Goal: Information Seeking & Learning: Check status

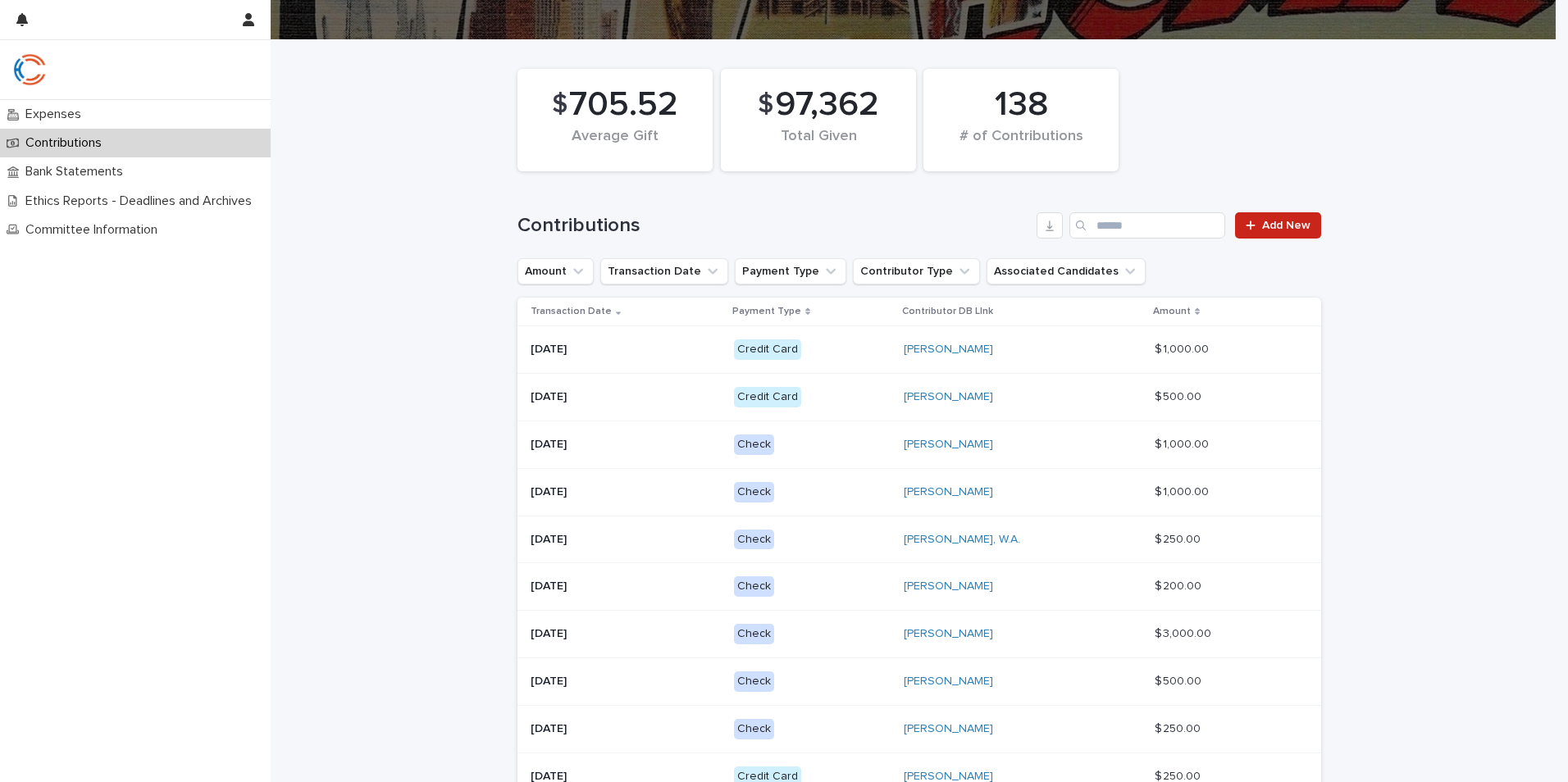
scroll to position [164, 0]
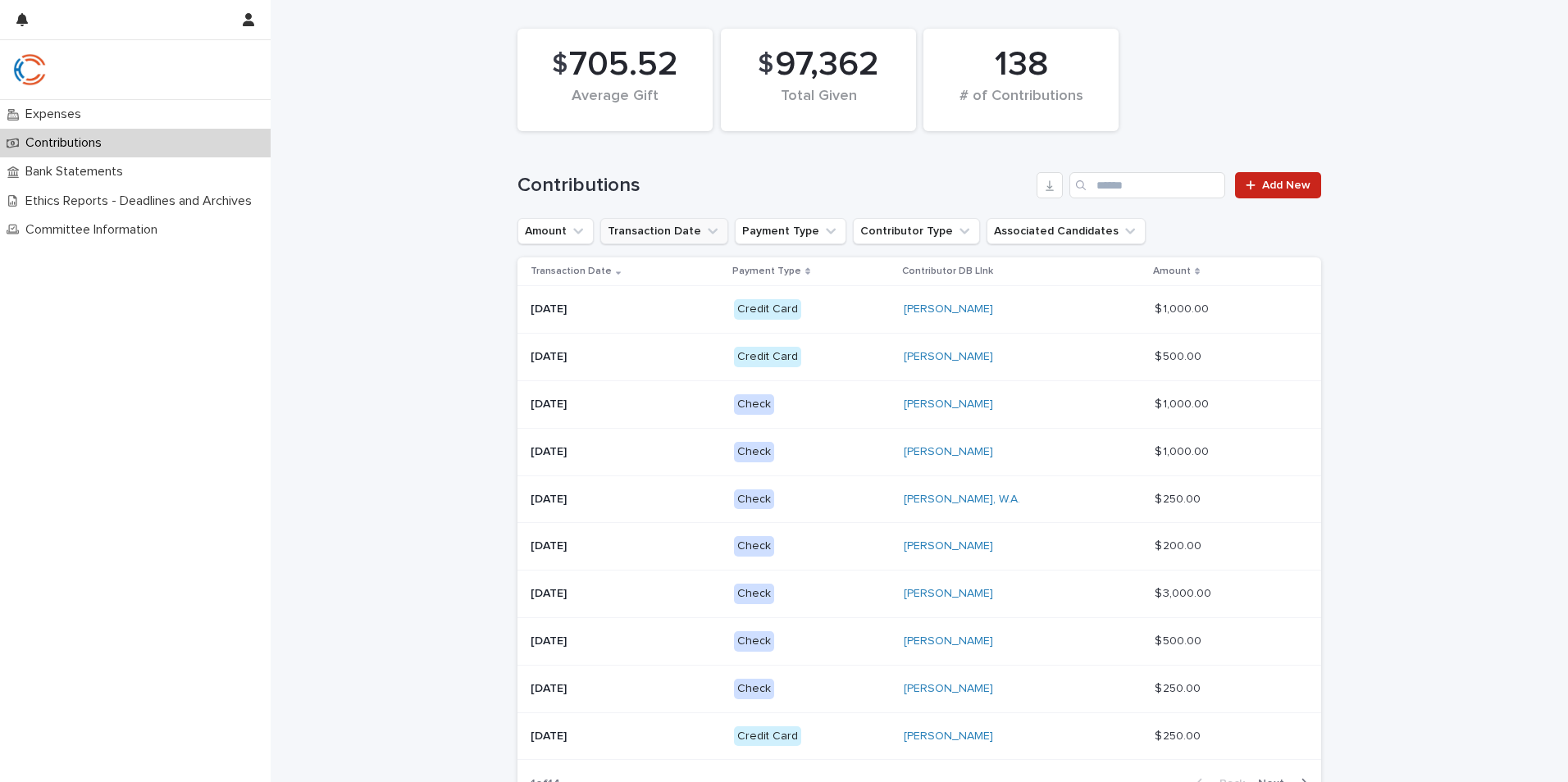
click at [704, 226] on icon "Transaction Date" at bounding box center [712, 231] width 17 height 17
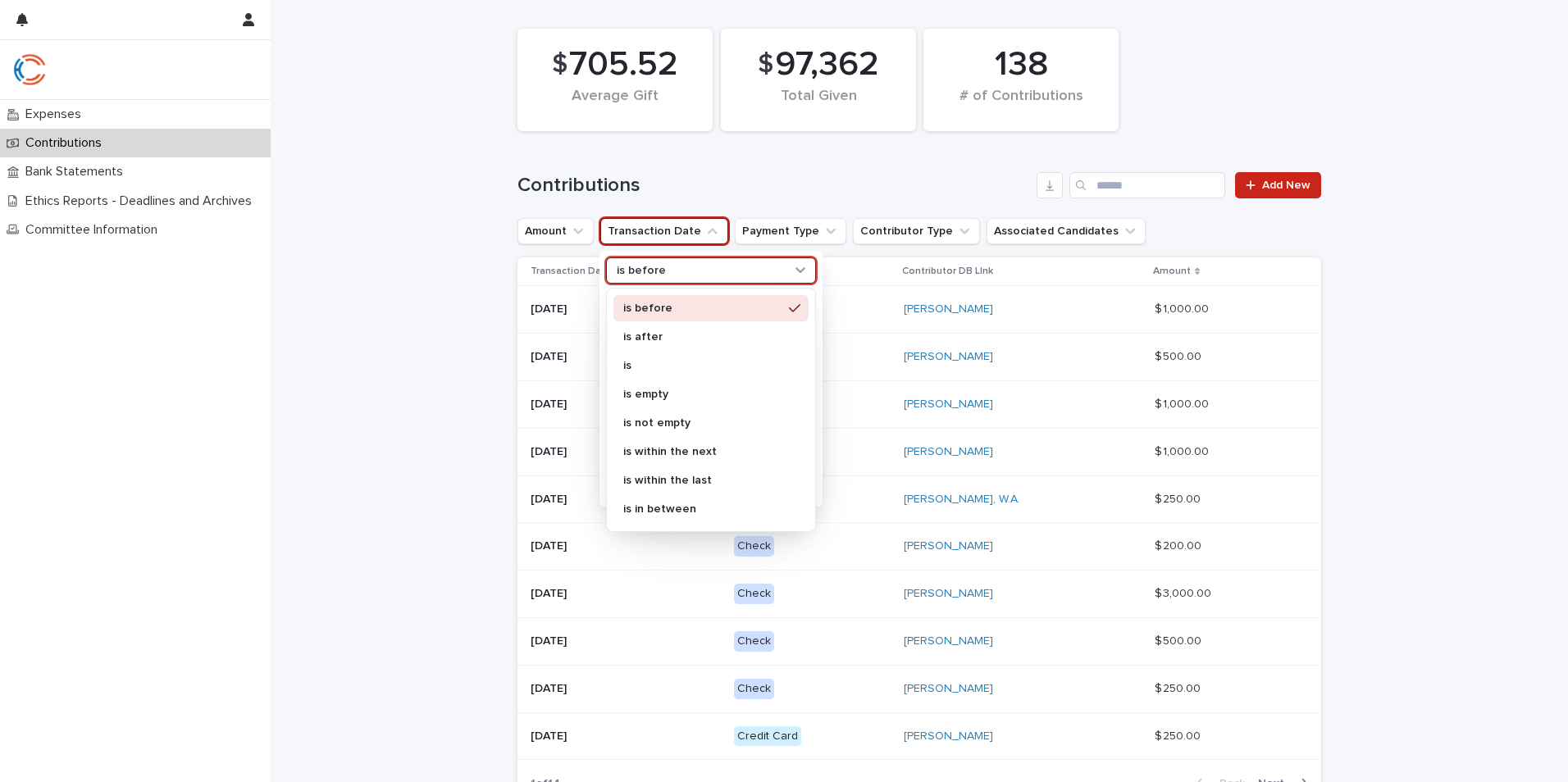
click at [696, 282] on div "is before" at bounding box center [710, 271] width 210 height 27
click at [682, 345] on div "is after" at bounding box center [711, 337] width 195 height 27
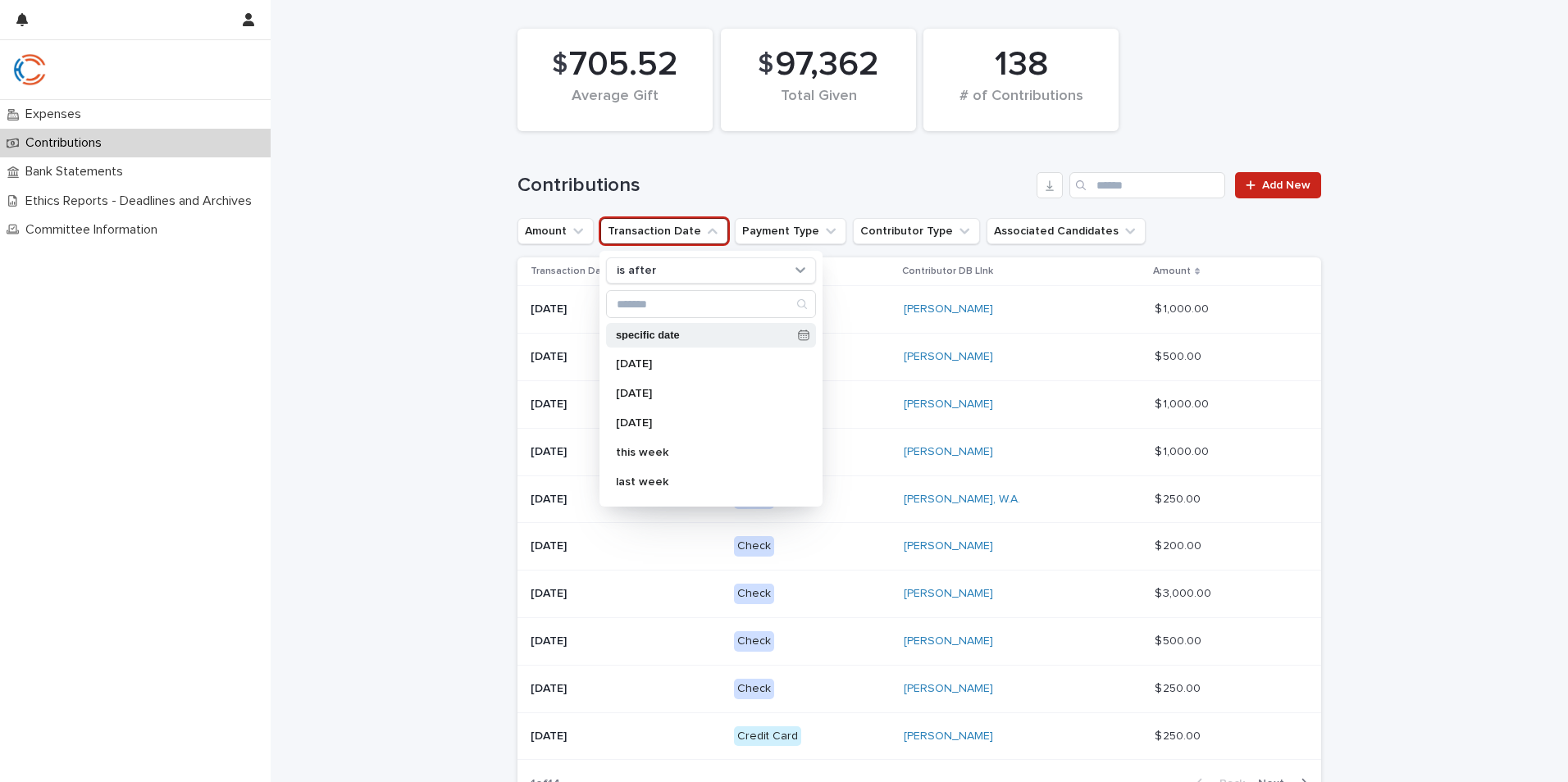
click at [670, 336] on p "specific date" at bounding box center [703, 336] width 175 height 11
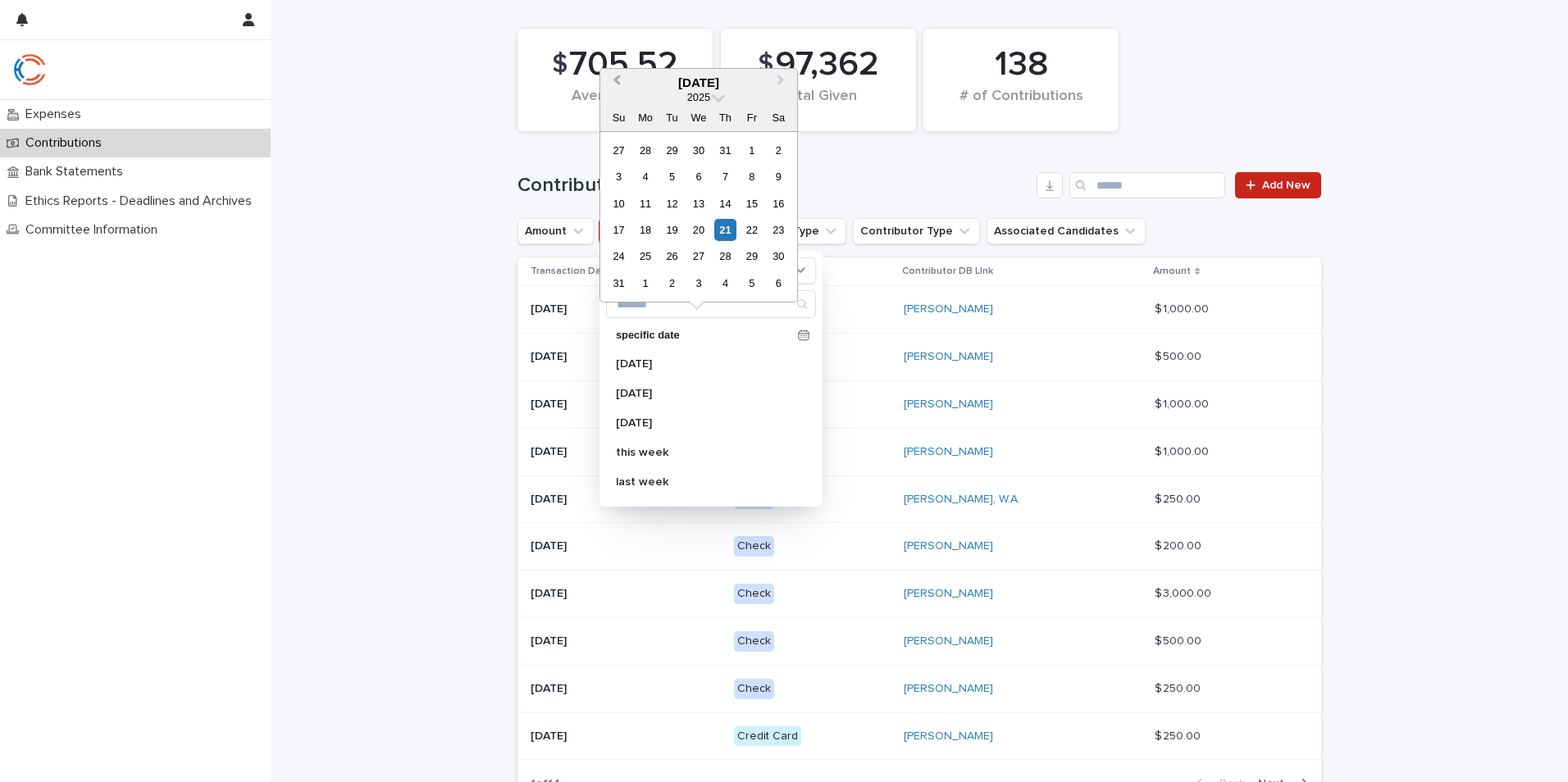
click at [616, 77] on span "Previous Month" at bounding box center [616, 82] width 0 height 22
click at [676, 148] on div "1" at bounding box center [671, 150] width 22 height 22
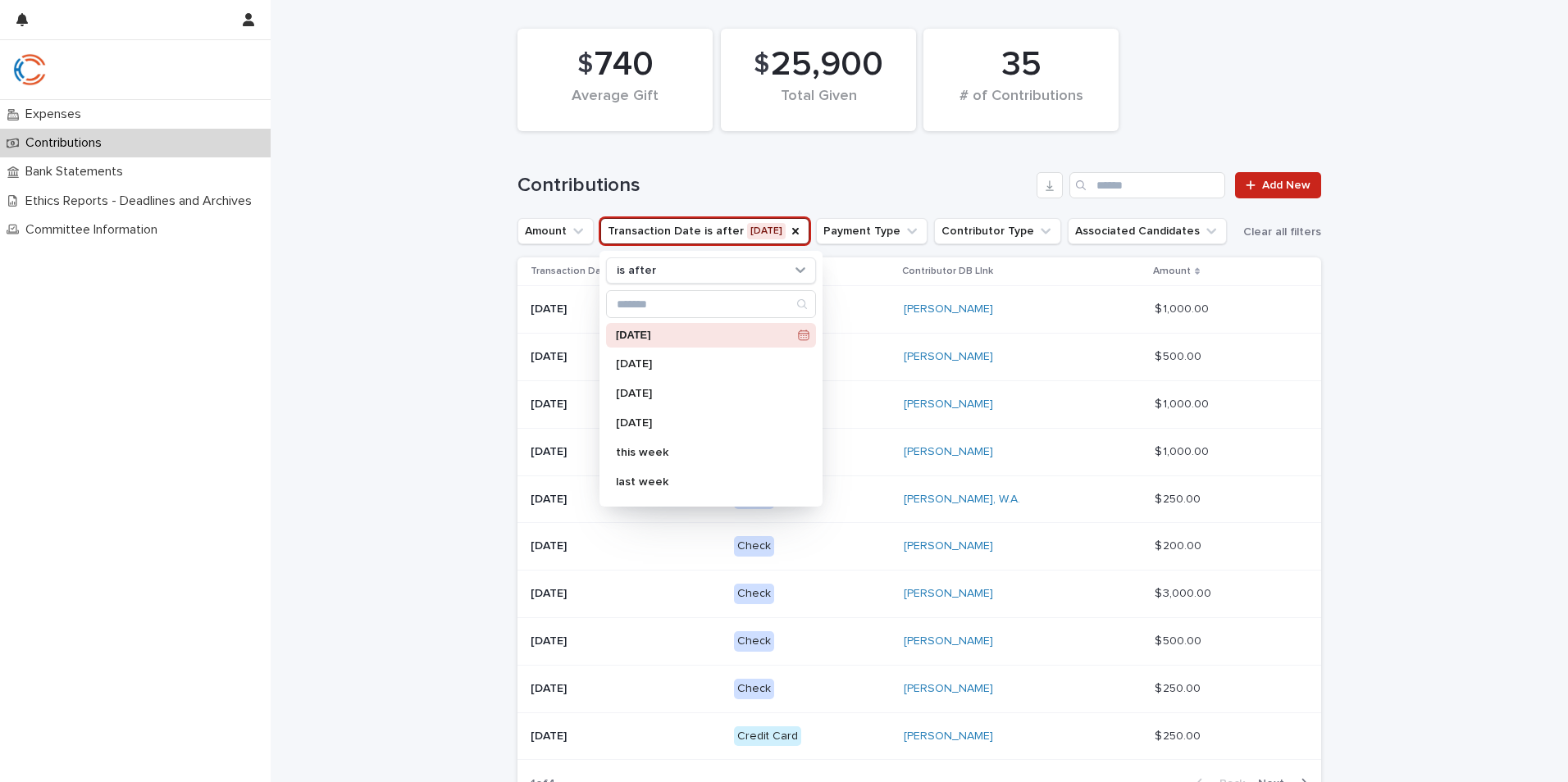
click at [1460, 325] on div "Loading... Saving… Loading... Saving… $ 740 Average Gift $ 25,900 Total Given 3…" at bounding box center [919, 450] width 1297 height 900
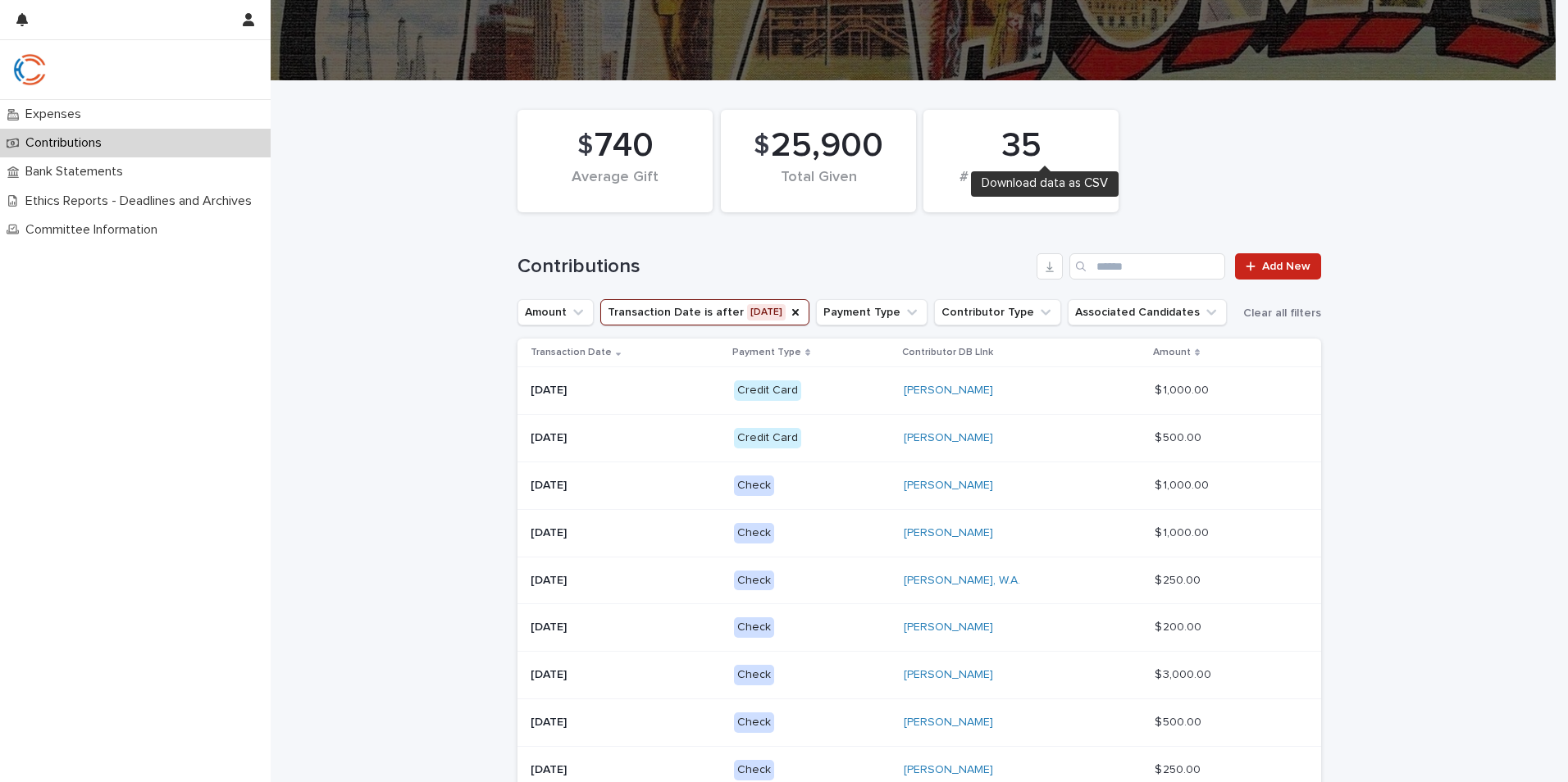
scroll to position [82, 0]
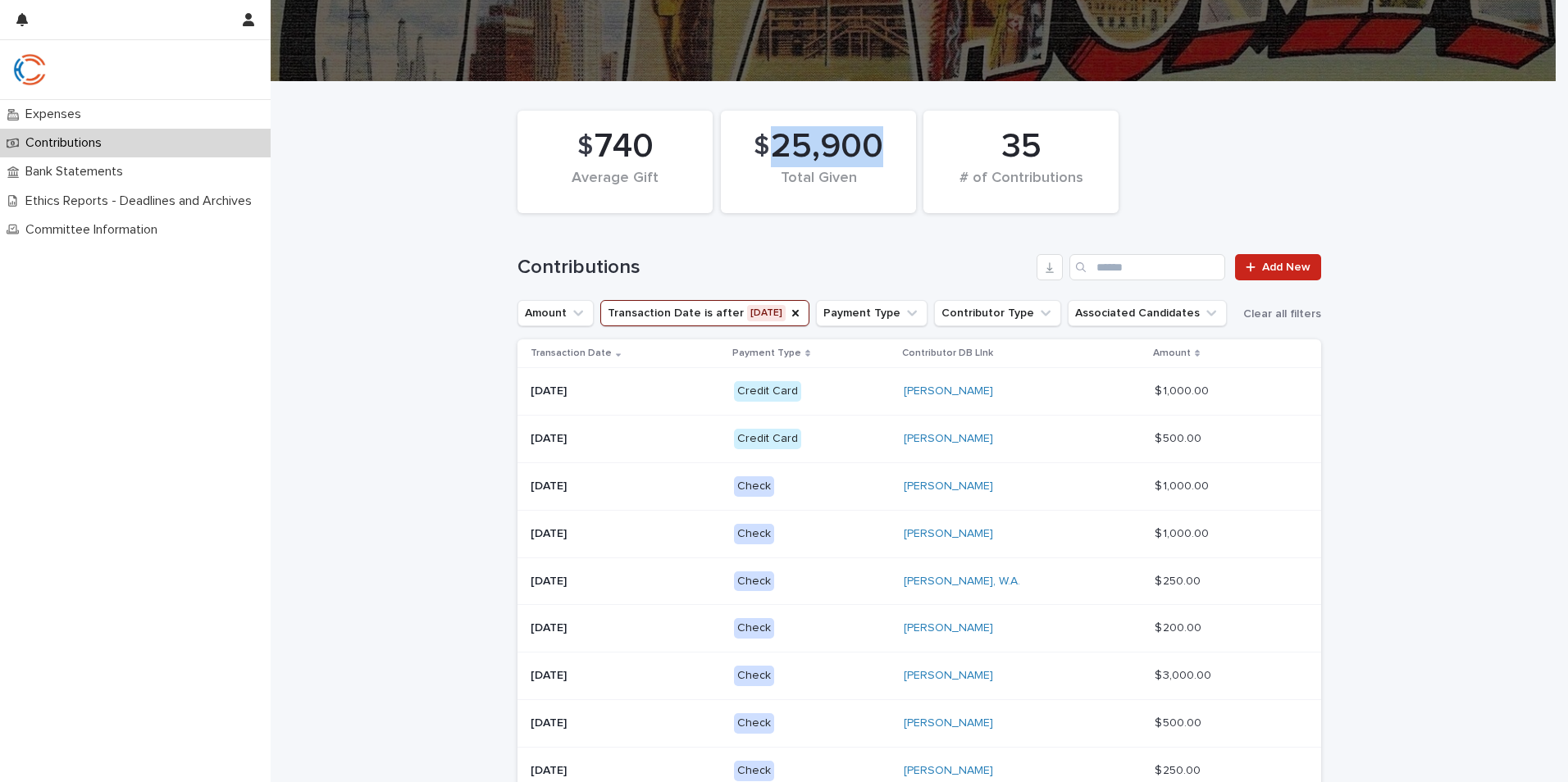
drag, startPoint x: 889, startPoint y: 143, endPoint x: 772, endPoint y: 142, distance: 117.0
click at [772, 142] on div "$ 25,900 Total Given" at bounding box center [818, 161] width 179 height 86
click at [1317, 166] on div "$ 740 Average Gift $ 25,900 Total Given 35 # of Contributions" at bounding box center [919, 162] width 820 height 119
click at [781, 316] on button "Transaction Date is after [DATE]" at bounding box center [705, 314] width 209 height 27
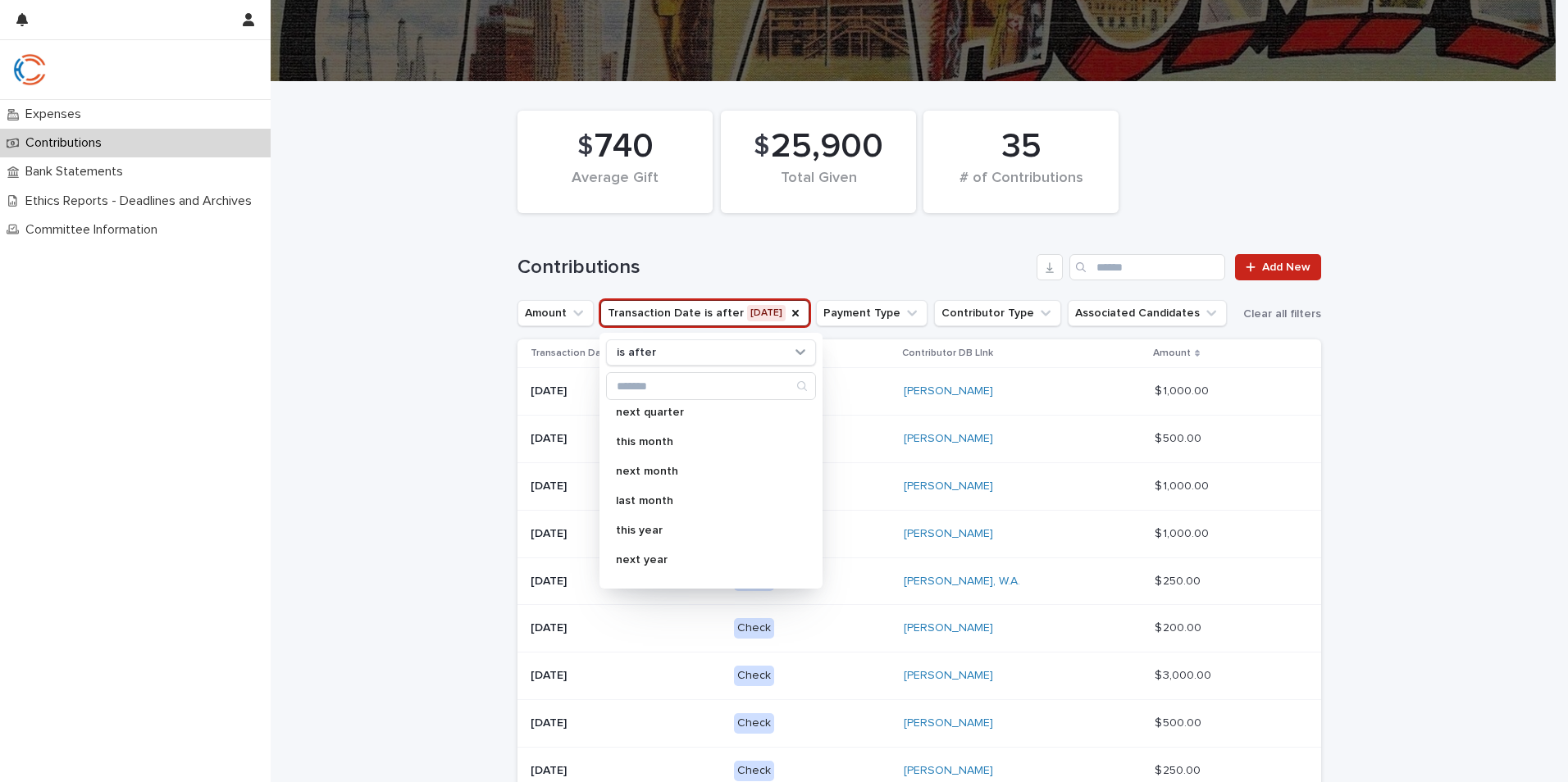
scroll to position [290, 0]
click at [698, 476] on p "last month" at bounding box center [702, 480] width 174 height 12
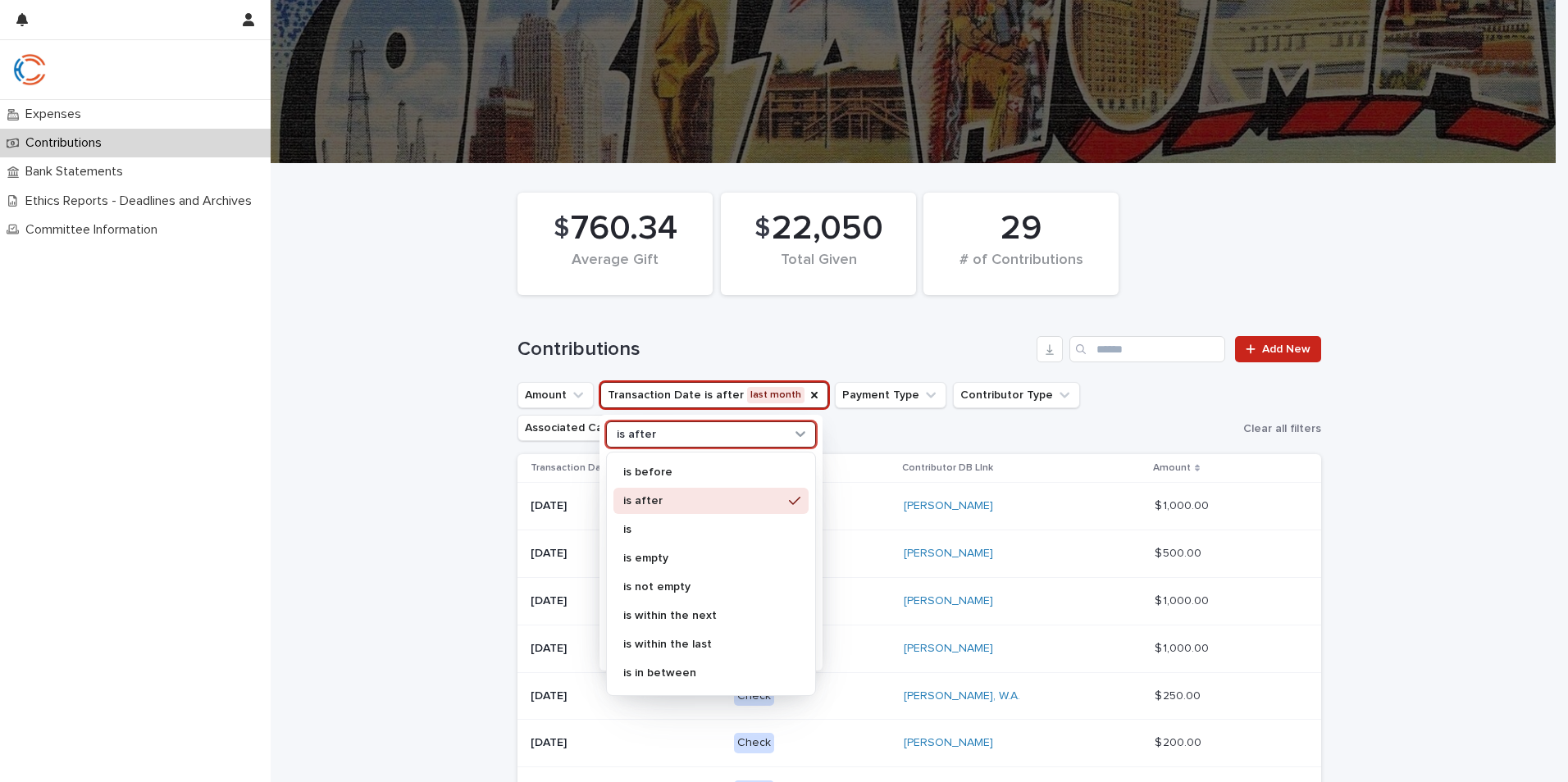
click at [726, 431] on div "is after" at bounding box center [700, 435] width 182 height 17
click at [674, 523] on div "is" at bounding box center [711, 530] width 195 height 27
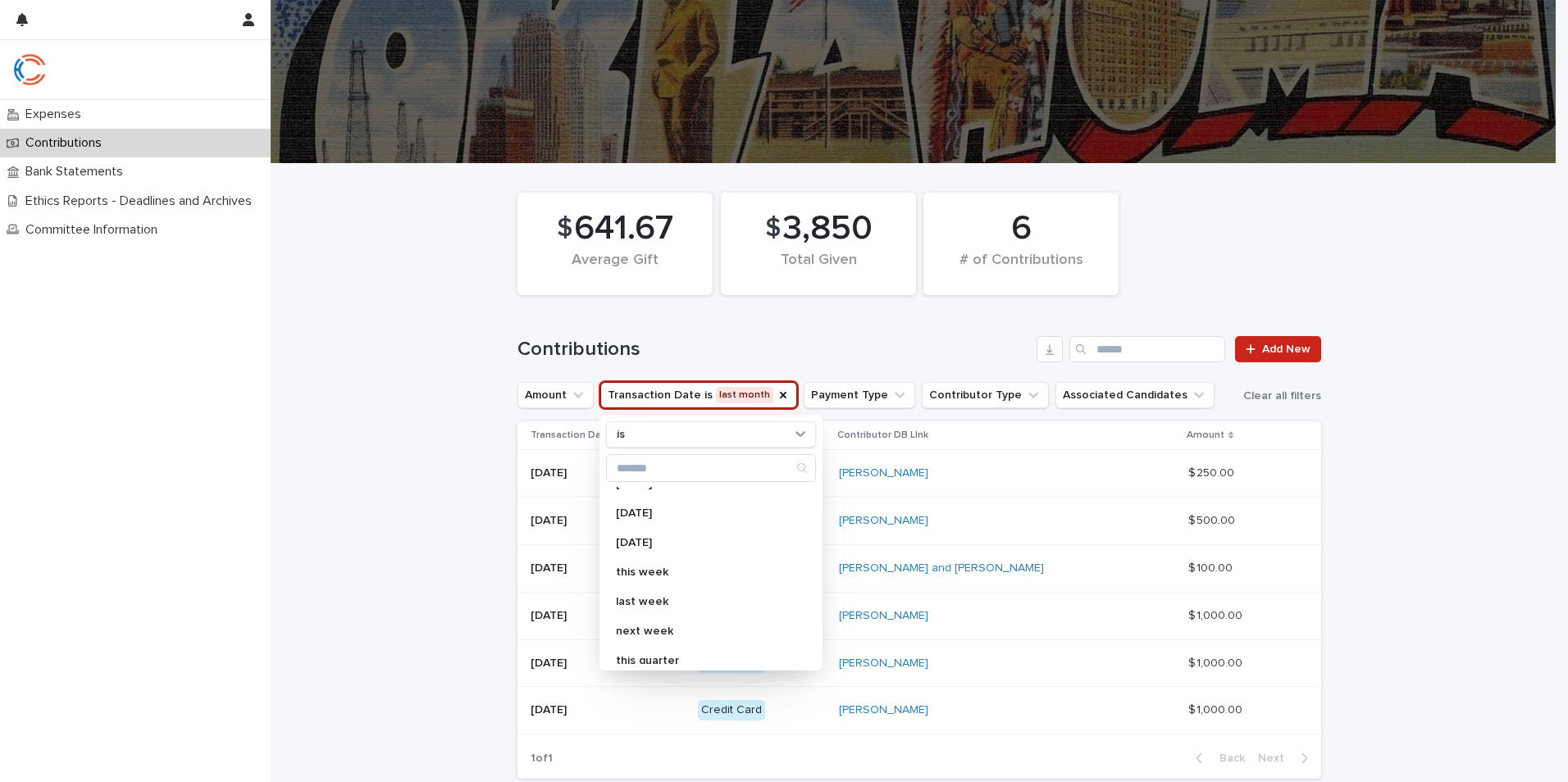
click at [1371, 453] on div "Loading... Saving… Loading... Saving… $ 641.67 Average Gift $ 3,850 Total Given…" at bounding box center [919, 519] width 1297 height 710
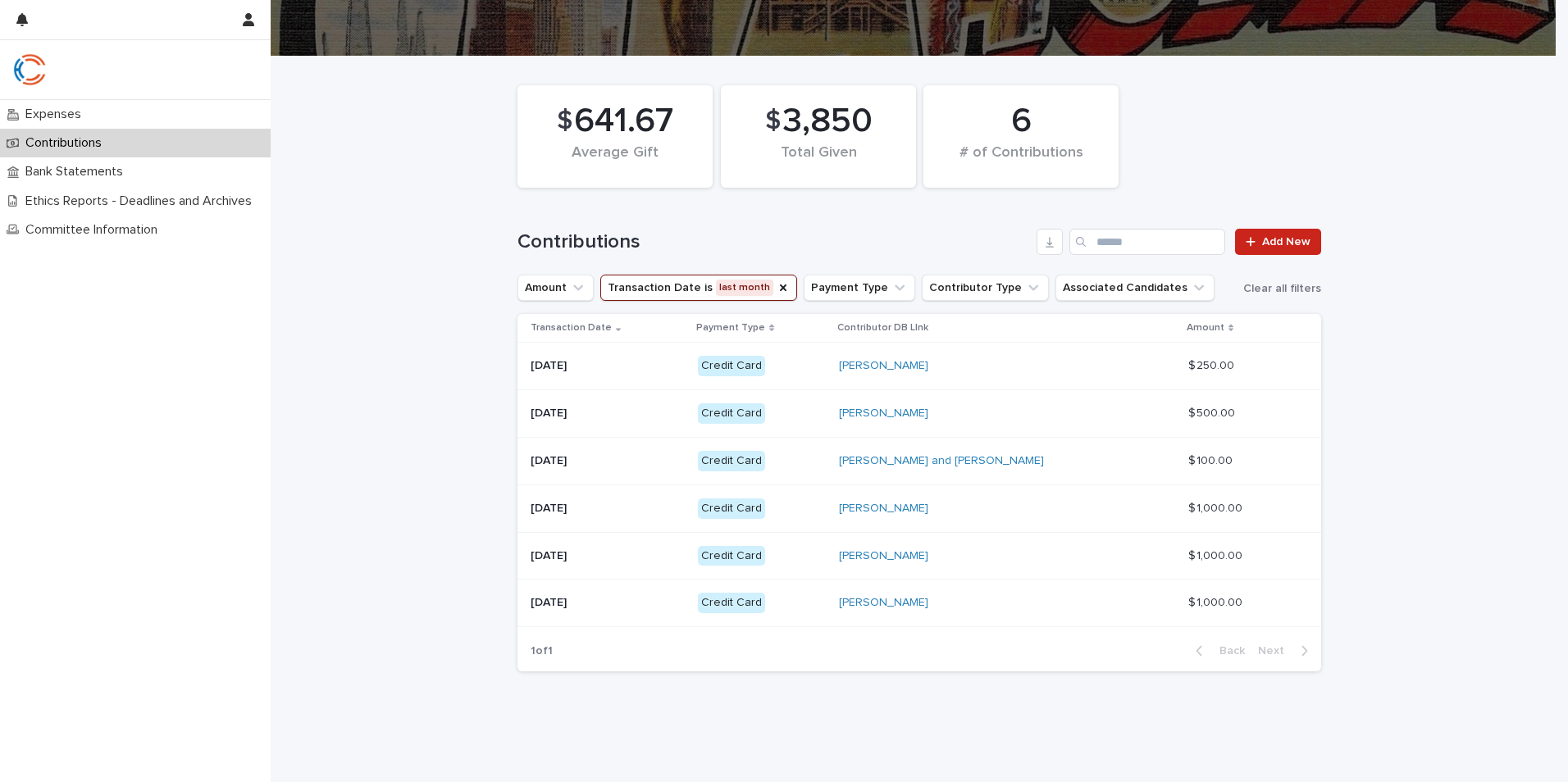
scroll to position [138, 0]
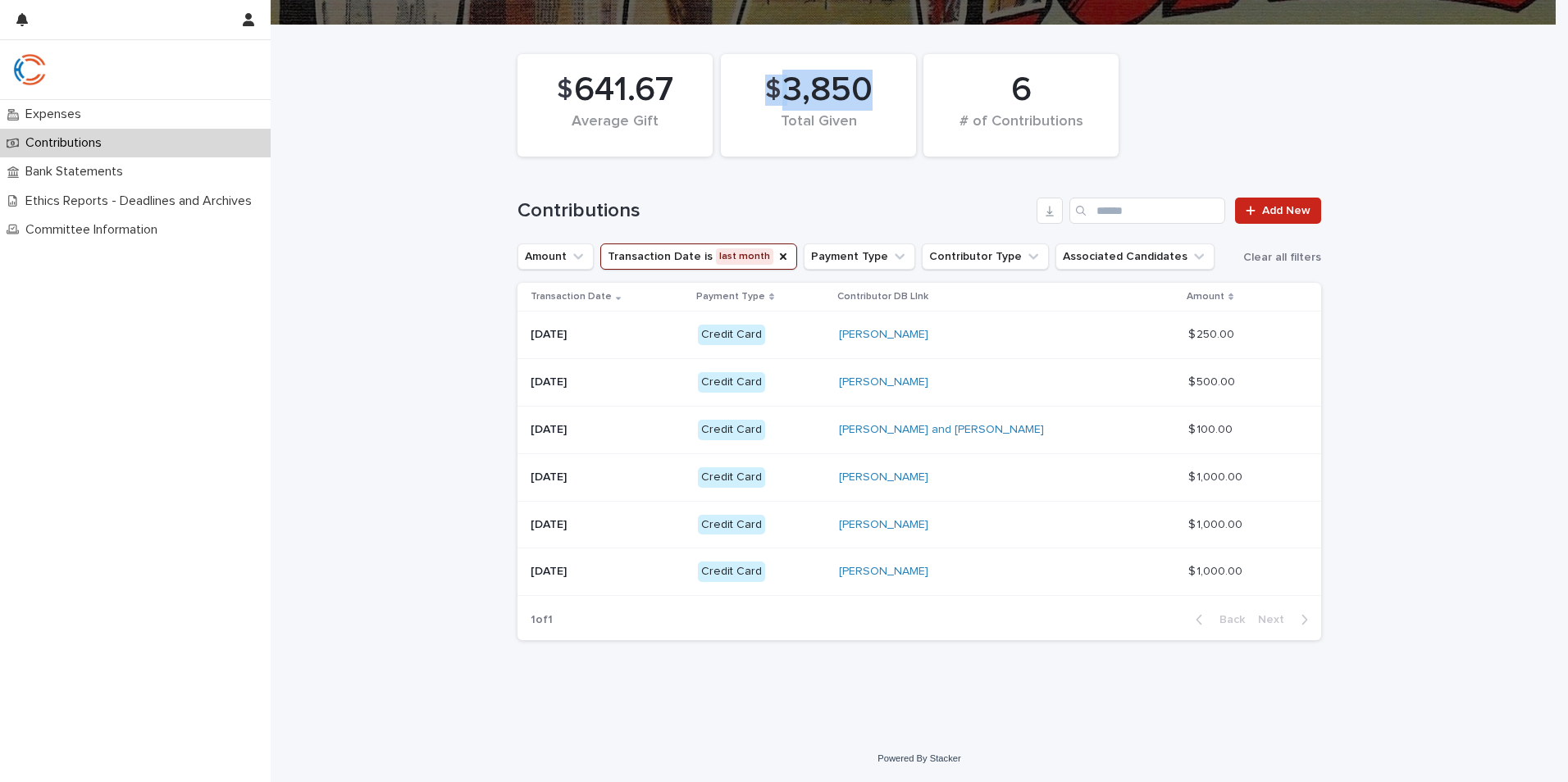
drag, startPoint x: 869, startPoint y: 89, endPoint x: 763, endPoint y: 91, distance: 106.0
click at [763, 91] on div "$ 3,850" at bounding box center [817, 90] width 139 height 41
copy div "$ 3,850"
click at [776, 256] on icon "Transaction Date" at bounding box center [783, 256] width 13 height 13
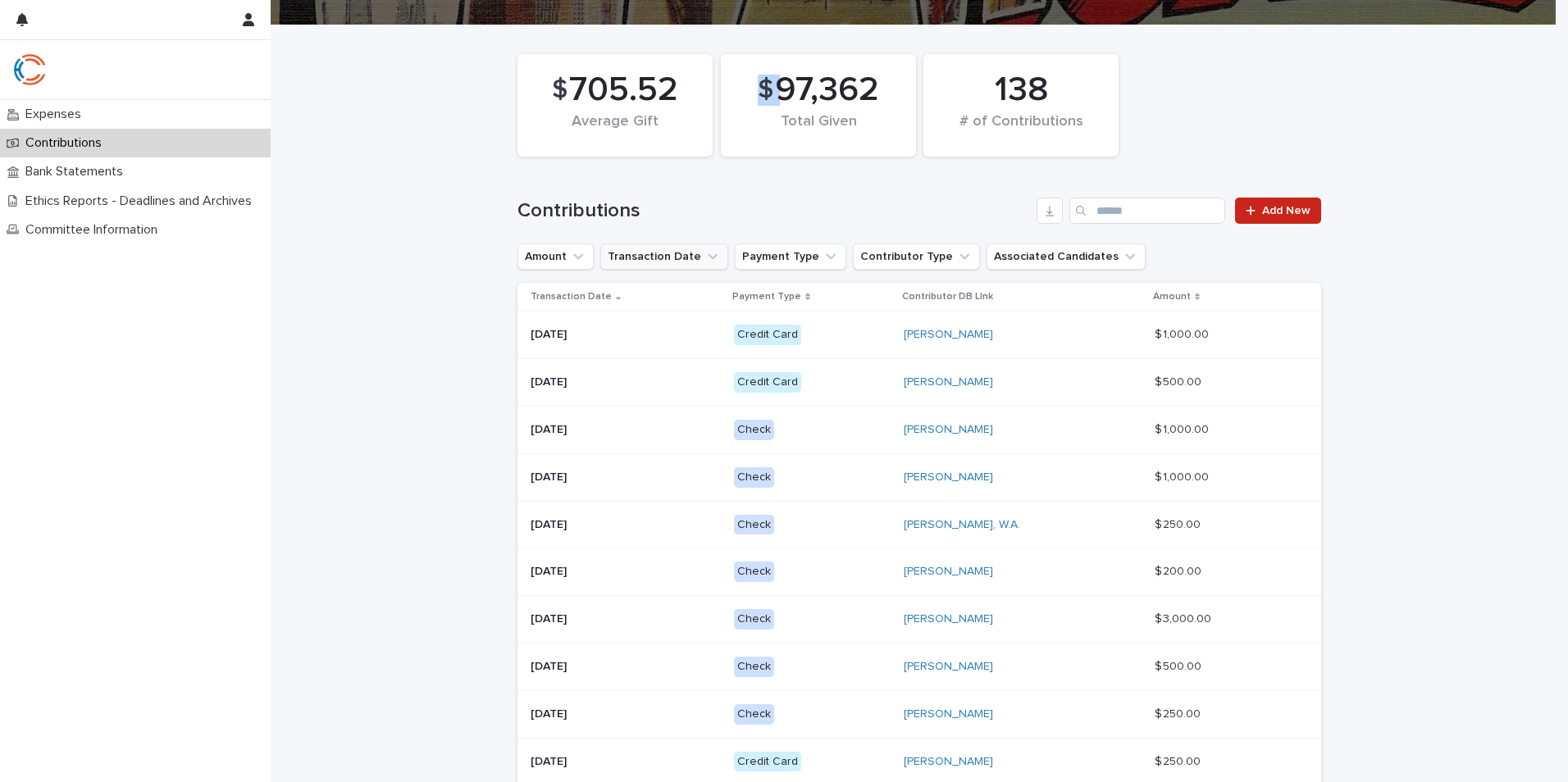
click at [704, 262] on icon "Transaction Date" at bounding box center [712, 257] width 17 height 17
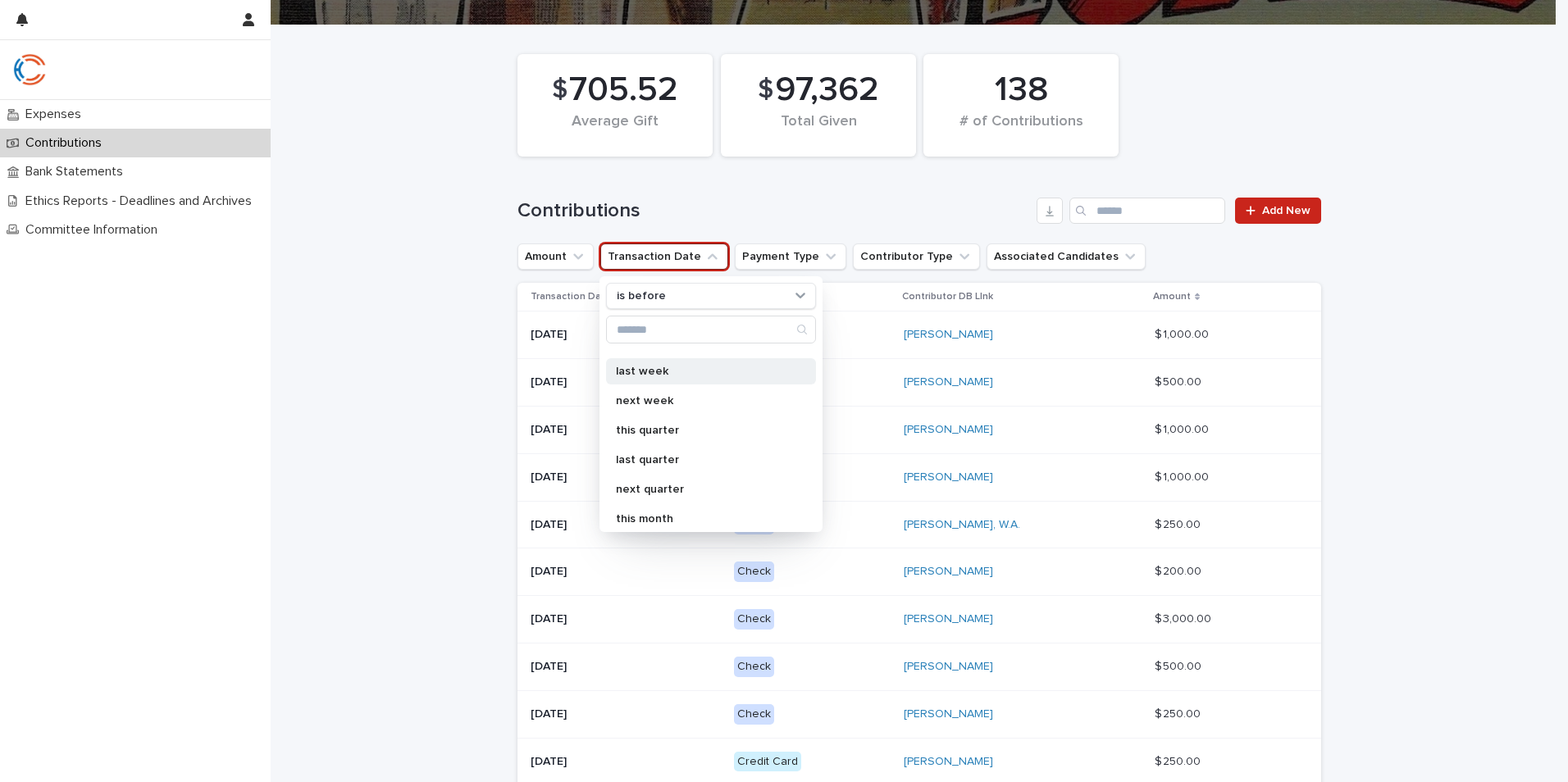
scroll to position [164, 0]
click at [668, 496] on p "this month" at bounding box center [702, 491] width 174 height 12
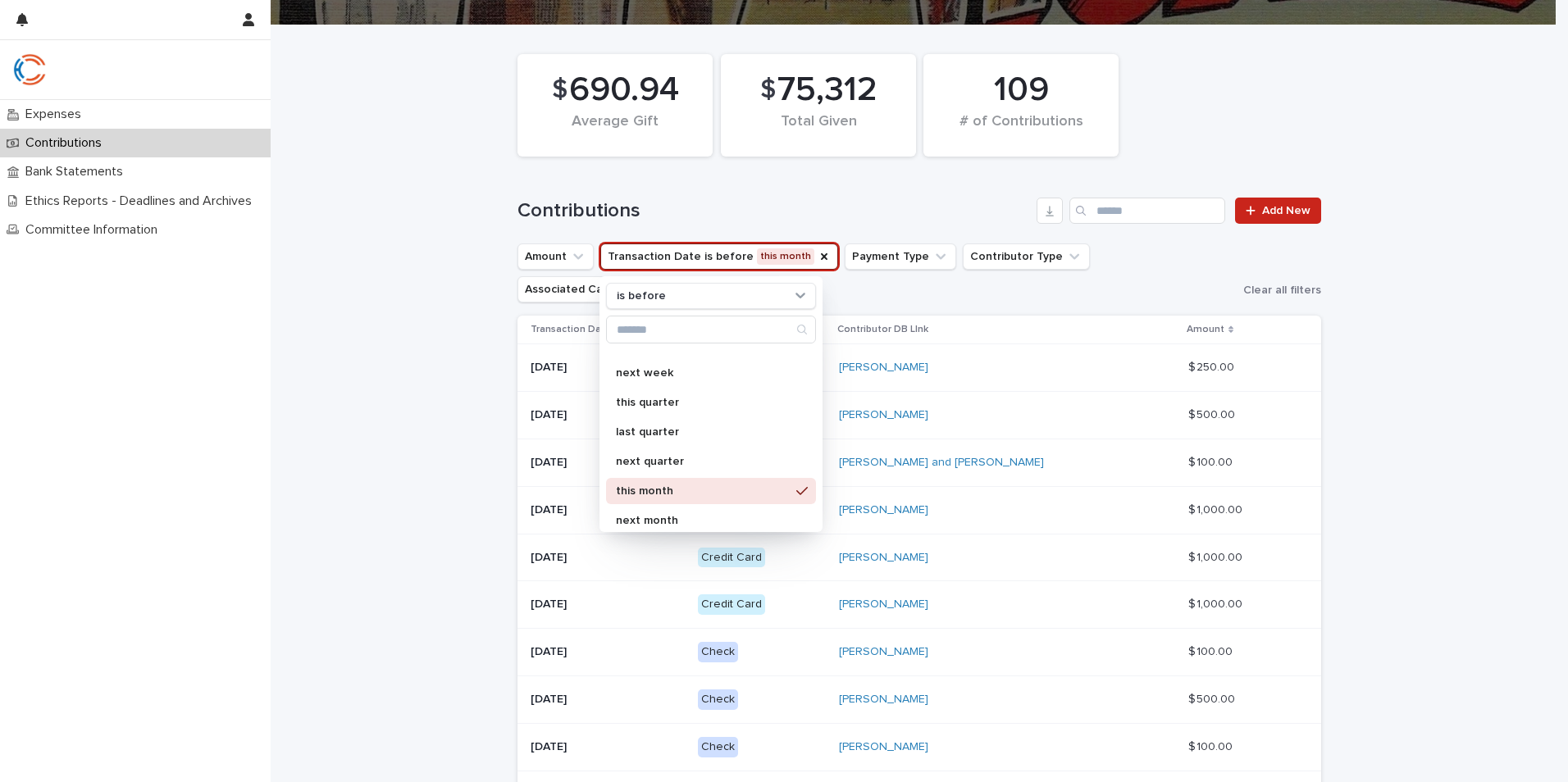
click at [1399, 298] on div "Loading... Saving… Loading... Saving… $ 690.94 Average Gift $ 75,312 Total Give…" at bounding box center [919, 492] width 1297 height 933
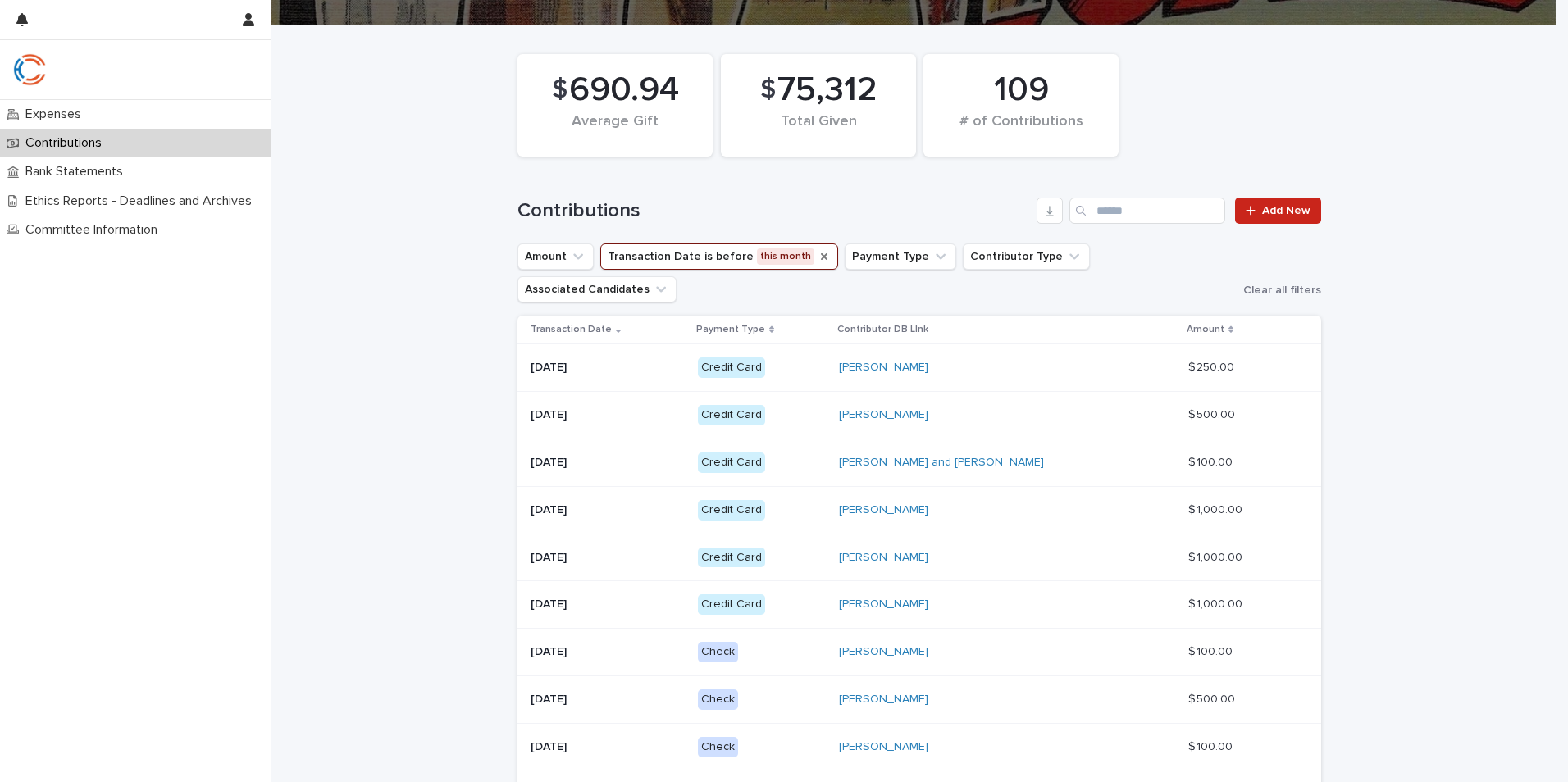
click at [821, 256] on icon "Transaction Date" at bounding box center [823, 256] width 6 height 6
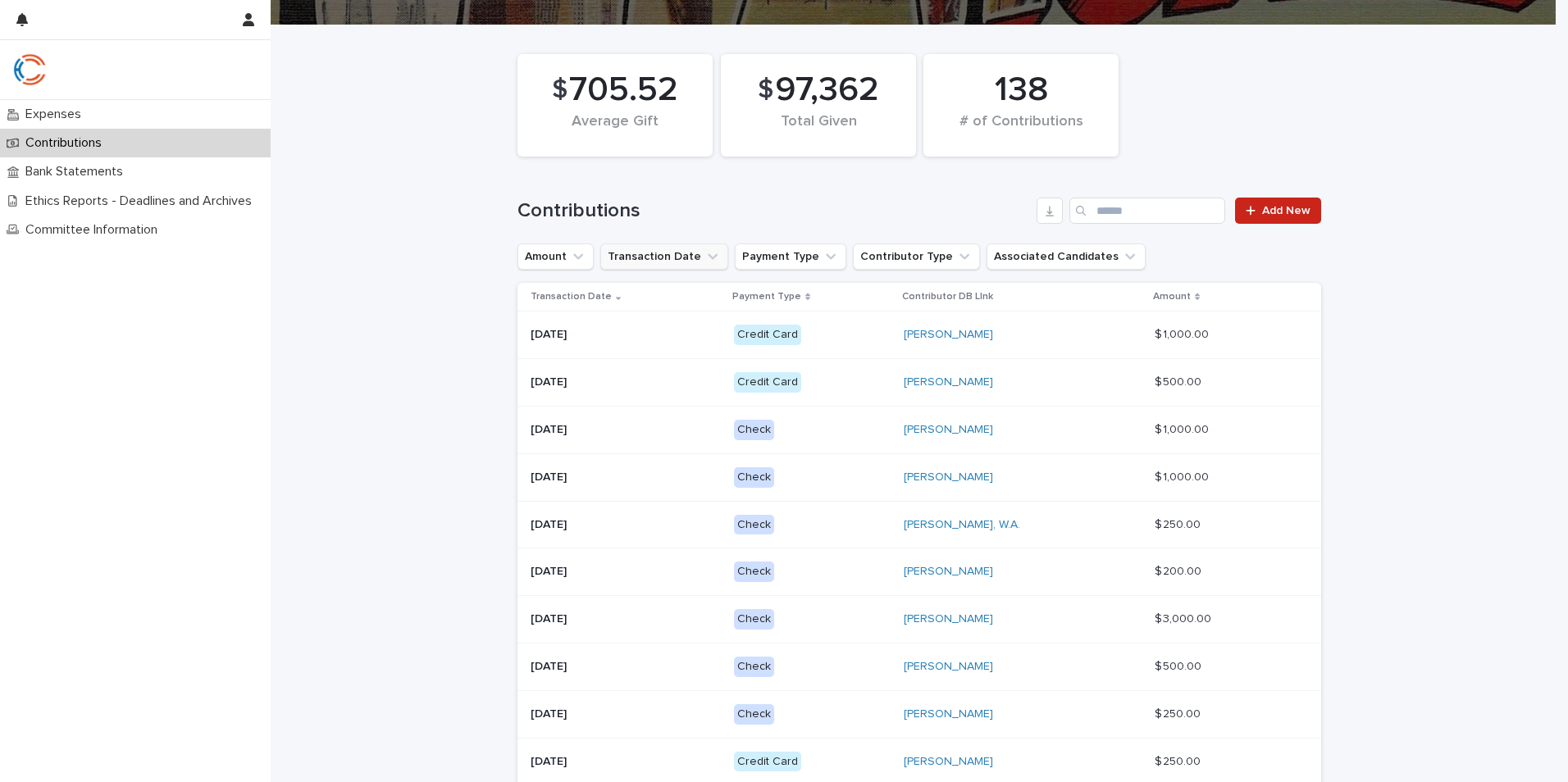
click at [631, 253] on button "Transaction Date" at bounding box center [664, 257] width 127 height 27
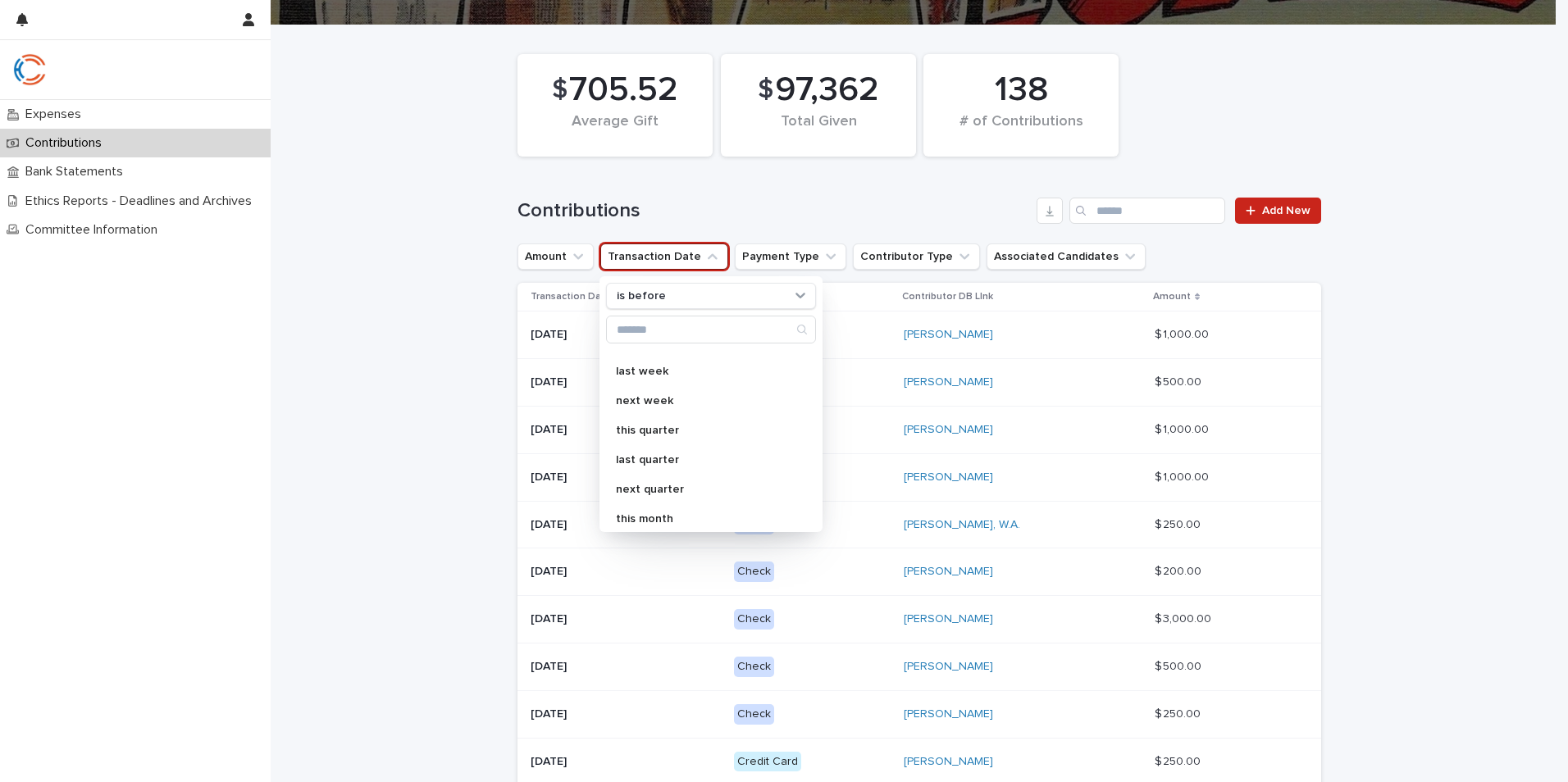
scroll to position [164, 0]
click at [650, 492] on p "this month" at bounding box center [702, 491] width 174 height 12
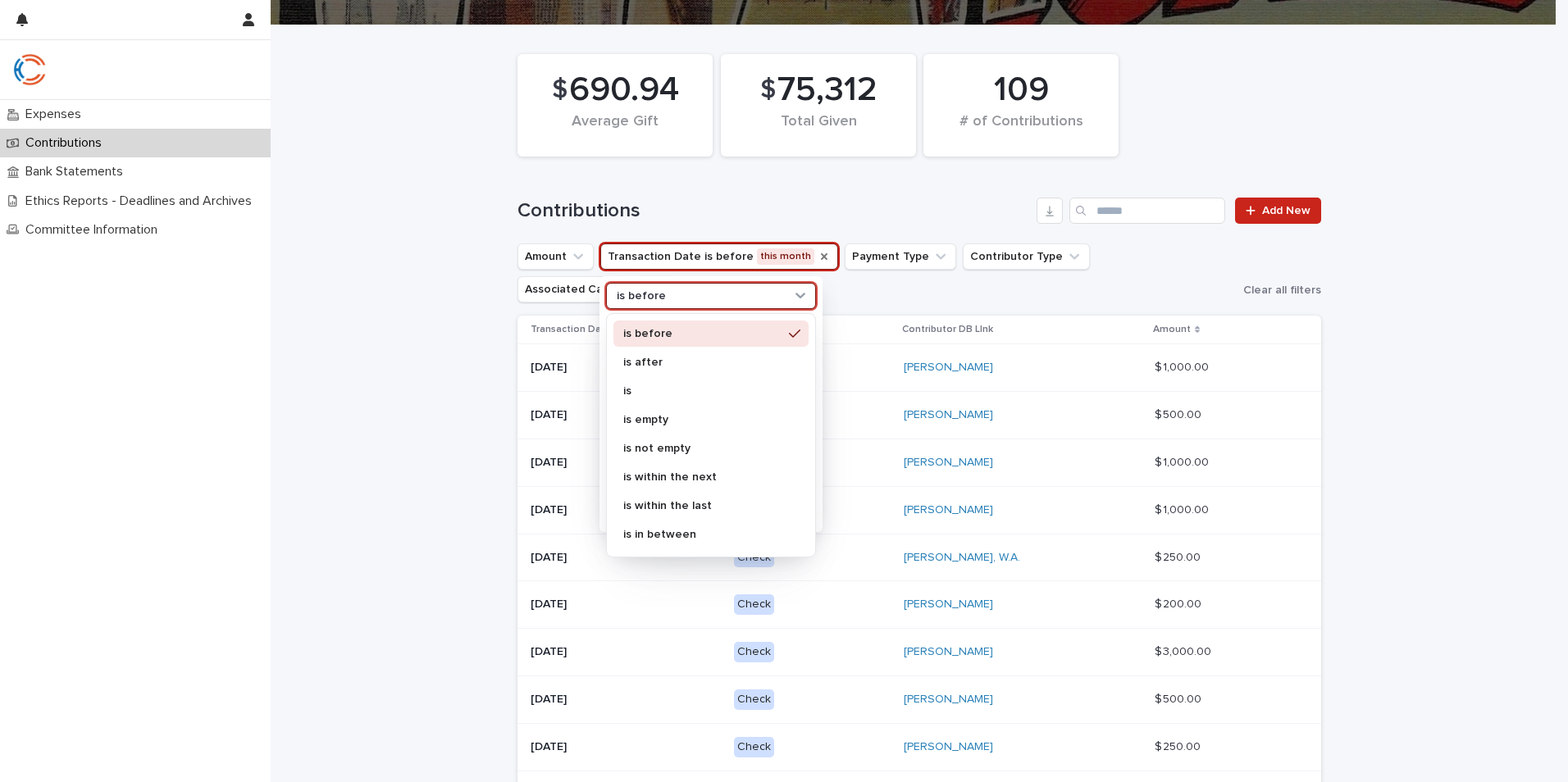
click at [636, 294] on p "is before" at bounding box center [641, 297] width 50 height 14
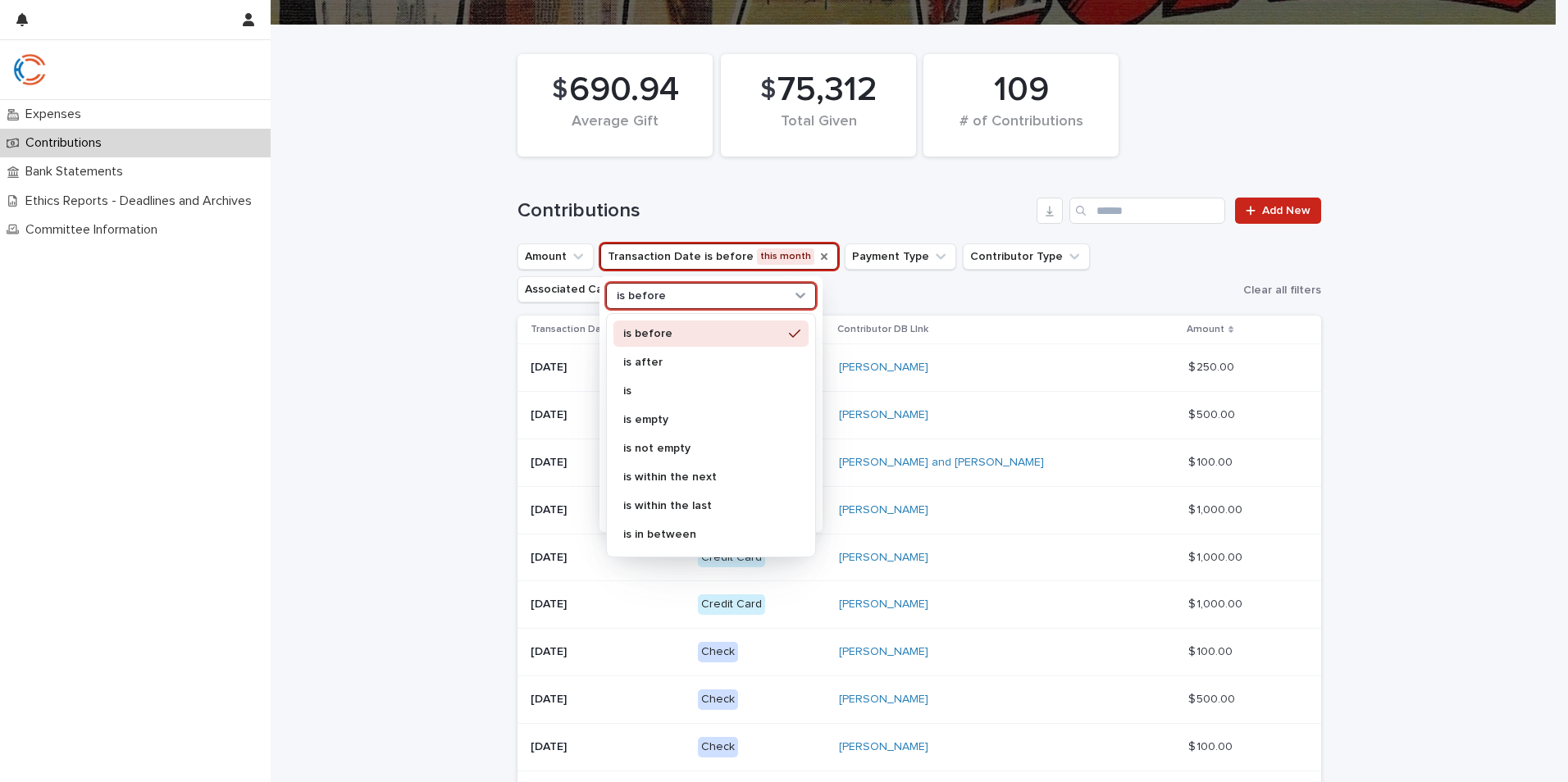
click at [640, 388] on p "is" at bounding box center [703, 391] width 159 height 12
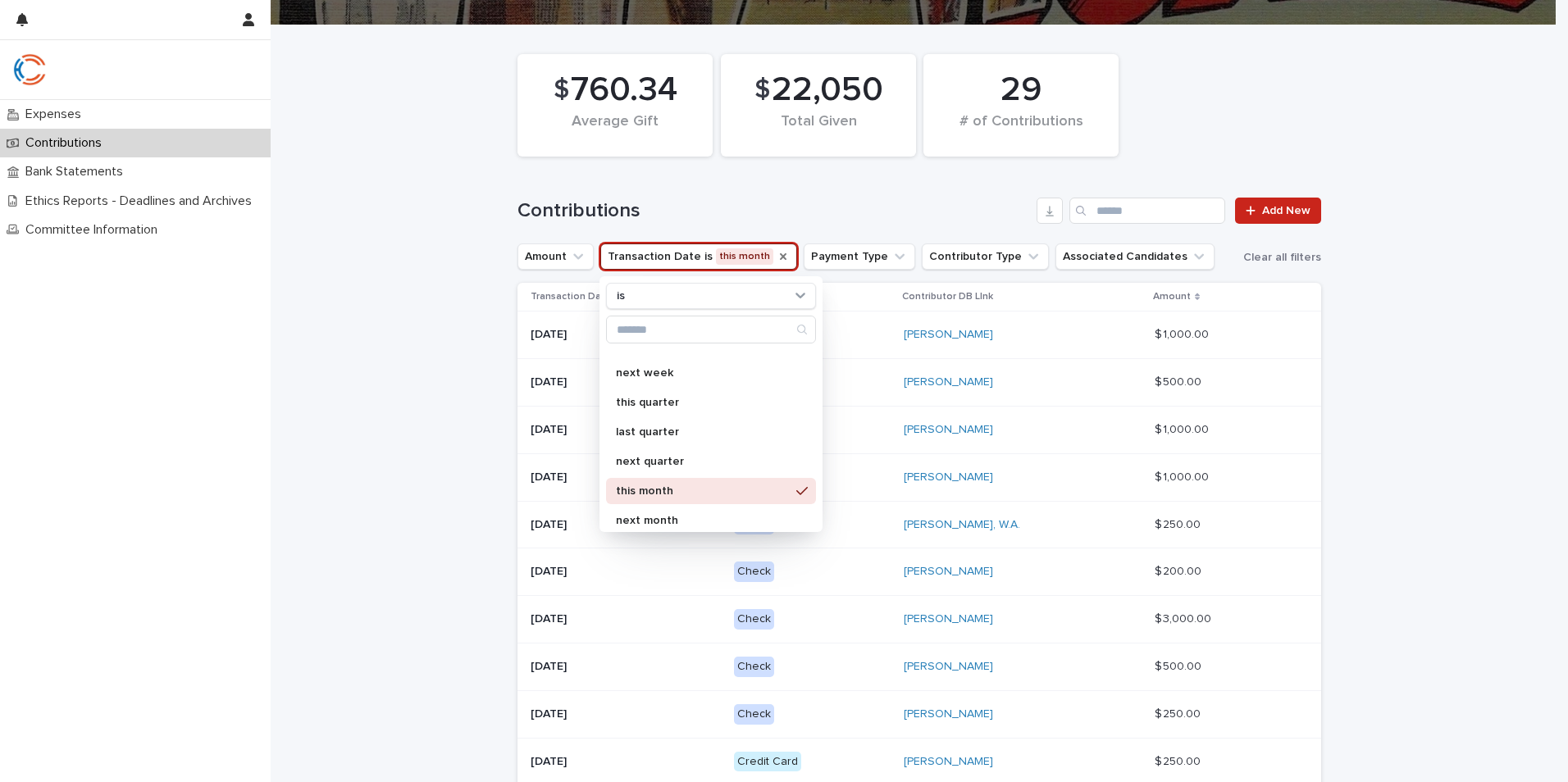
click at [1464, 387] on div "Loading... Saving… Loading... Saving… $ 760.34 Average Gift $ 22,050 Total Give…" at bounding box center [919, 476] width 1297 height 900
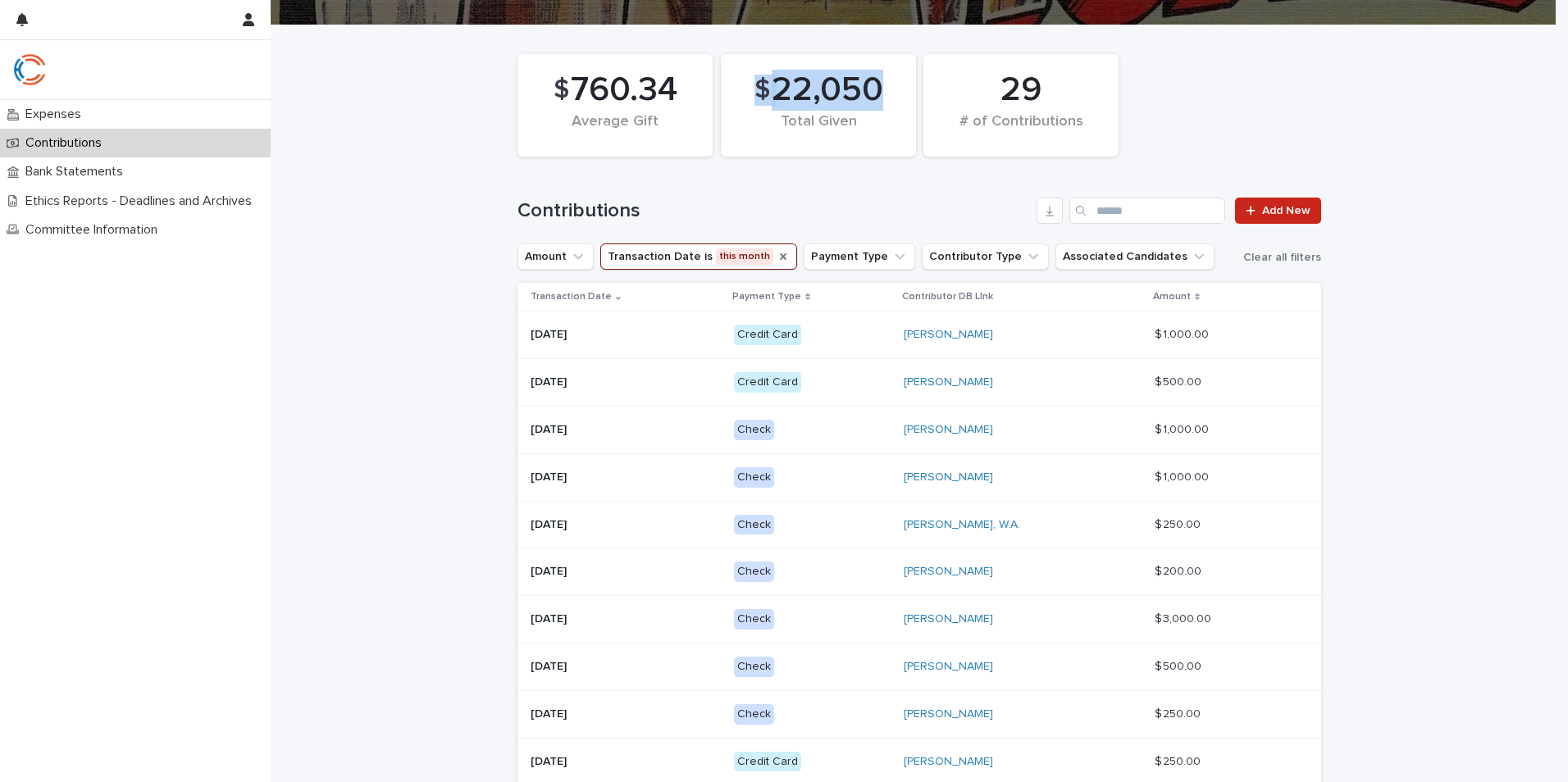
drag, startPoint x: 881, startPoint y: 89, endPoint x: 736, endPoint y: 82, distance: 145.2
click at [736, 82] on div "$ 22,050 Total Given" at bounding box center [818, 105] width 179 height 86
copy div "$ 22,050"
